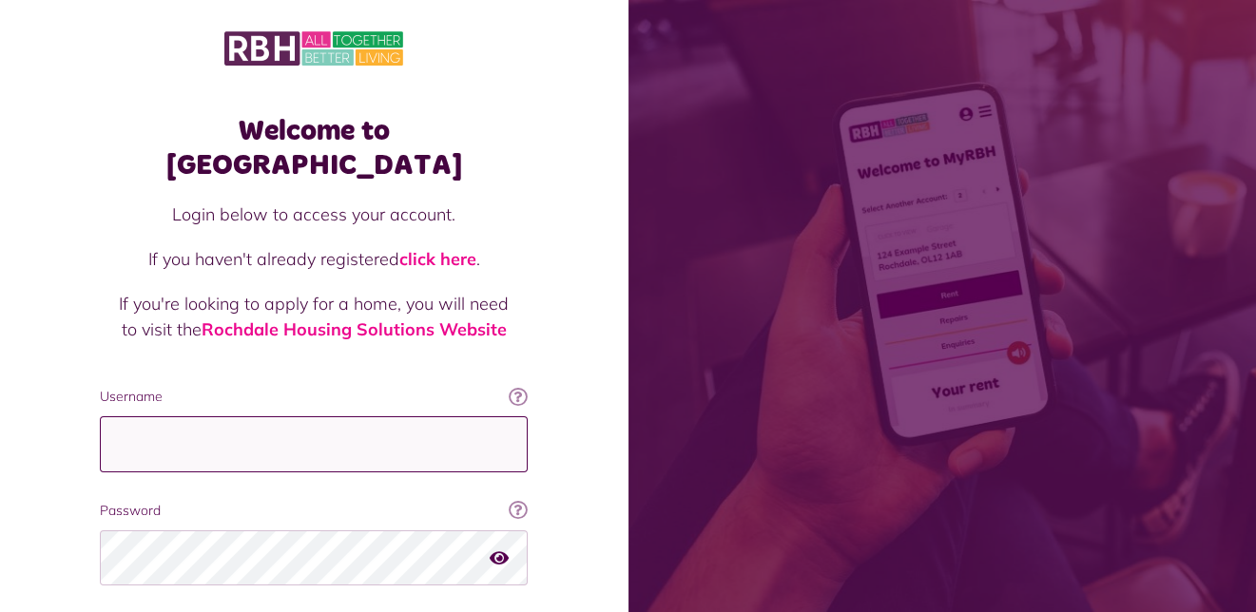
click at [140, 417] on input "Username" at bounding box center [314, 445] width 428 height 56
type input "**********"
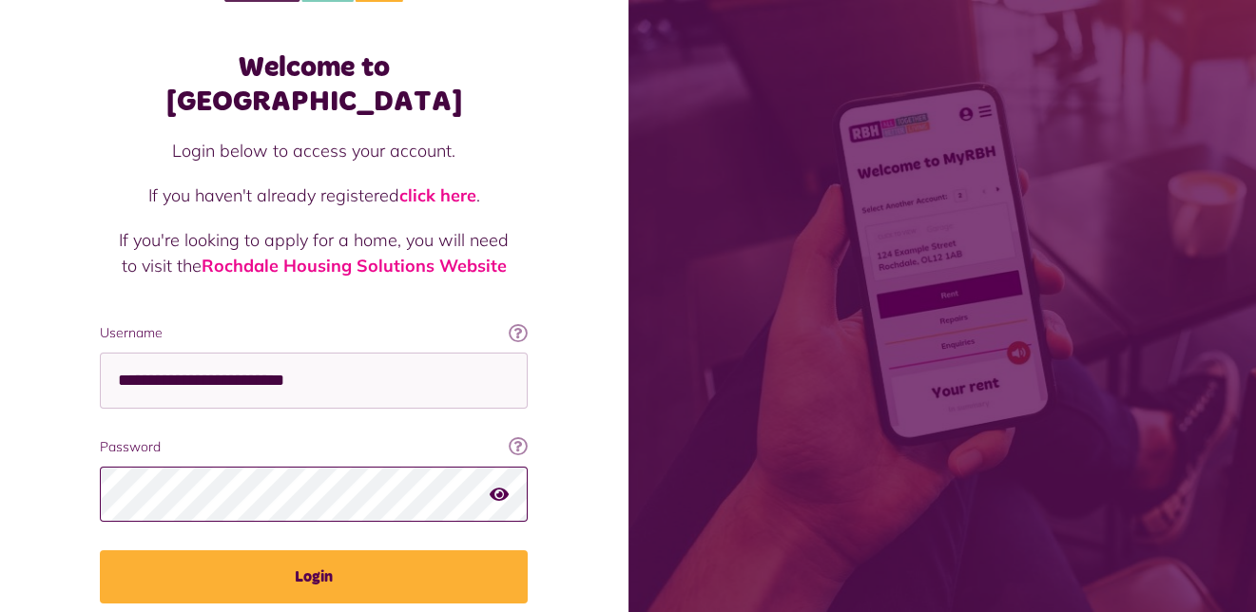
scroll to position [95, 0]
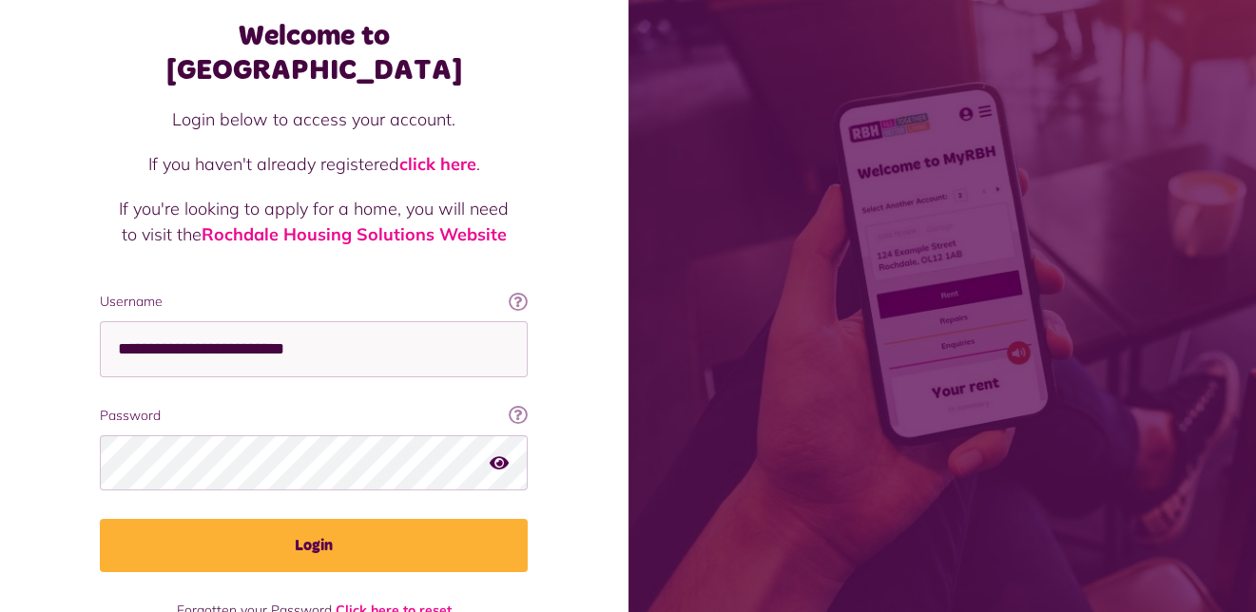
click at [500, 454] on icon "button" at bounding box center [499, 462] width 19 height 17
click at [494, 454] on icon "button" at bounding box center [501, 462] width 22 height 17
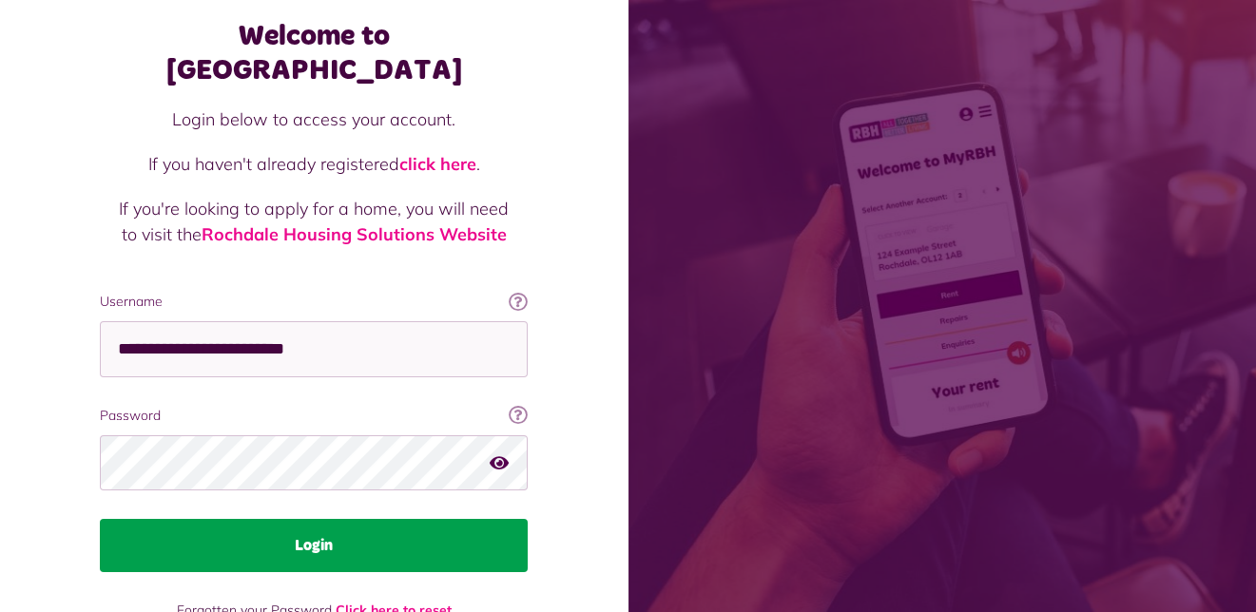
click at [215, 519] on button "Login" at bounding box center [314, 545] width 428 height 53
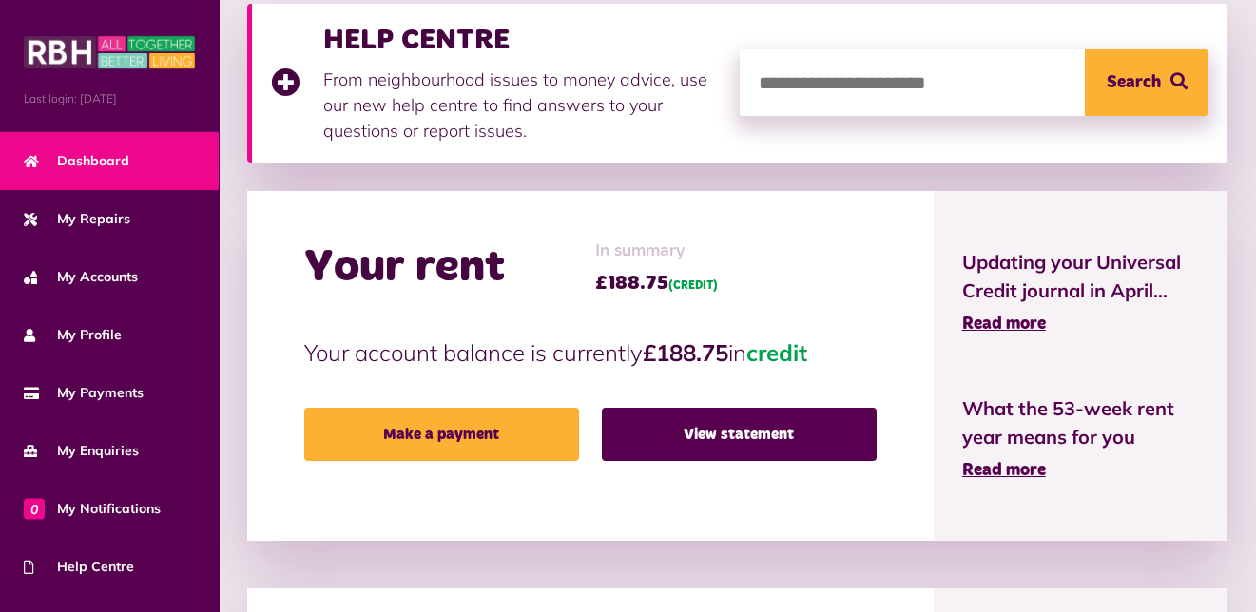
scroll to position [285, 0]
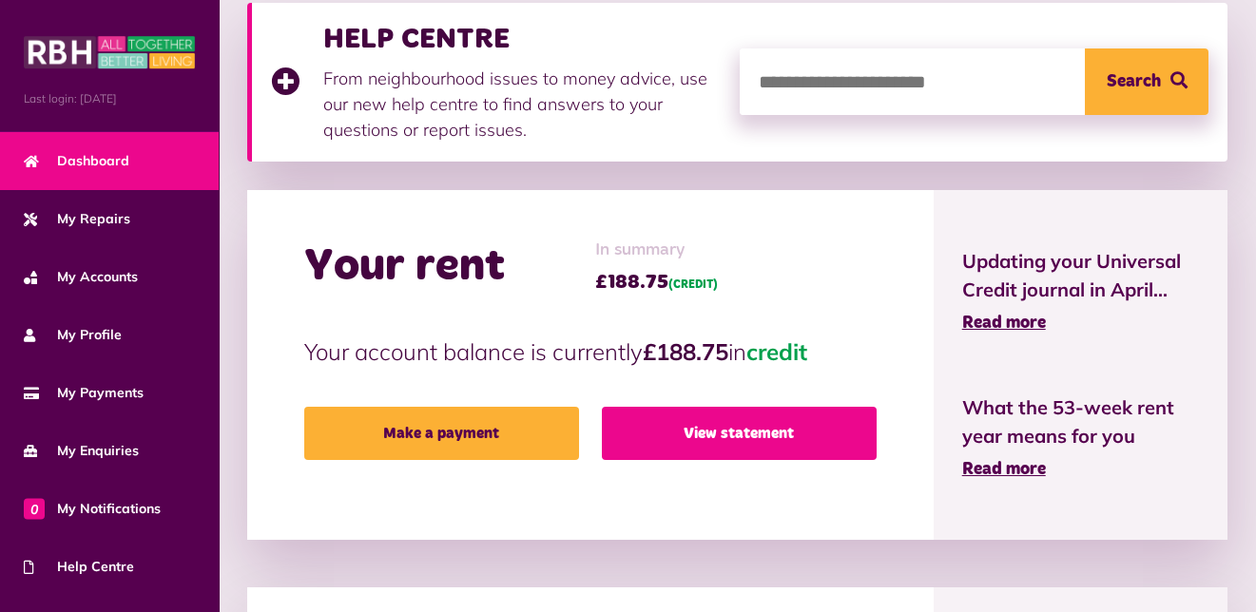
click at [742, 429] on link "View statement" at bounding box center [739, 433] width 275 height 53
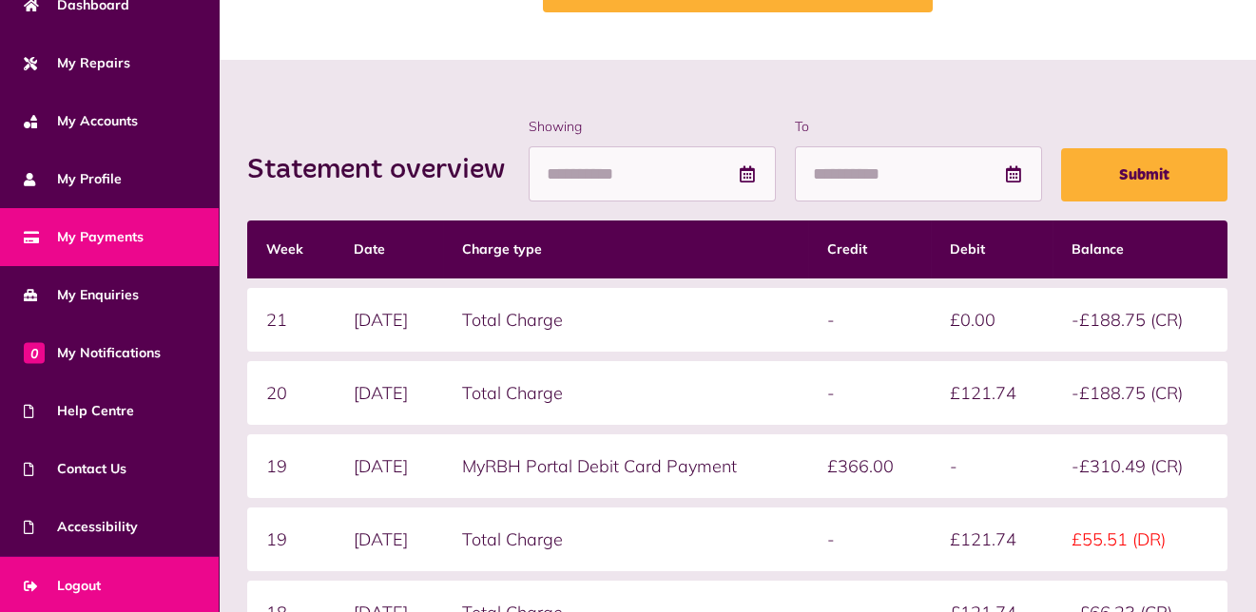
scroll to position [380, 0]
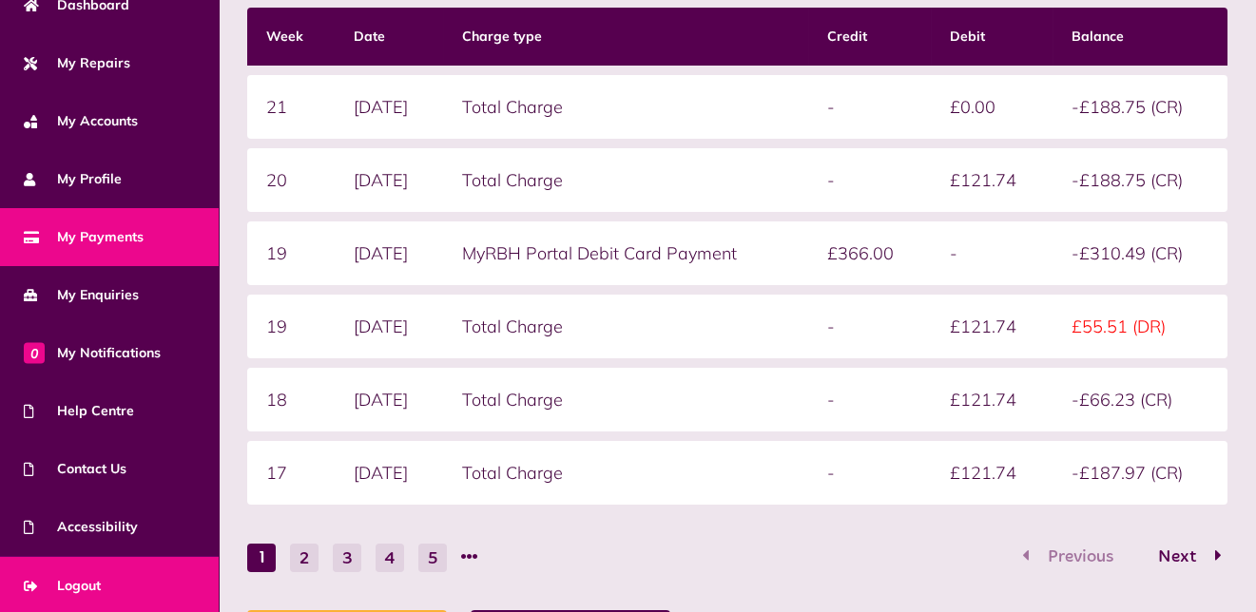
click at [161, 572] on link "Logout" at bounding box center [109, 586] width 219 height 58
